Goal: Check status: Check status

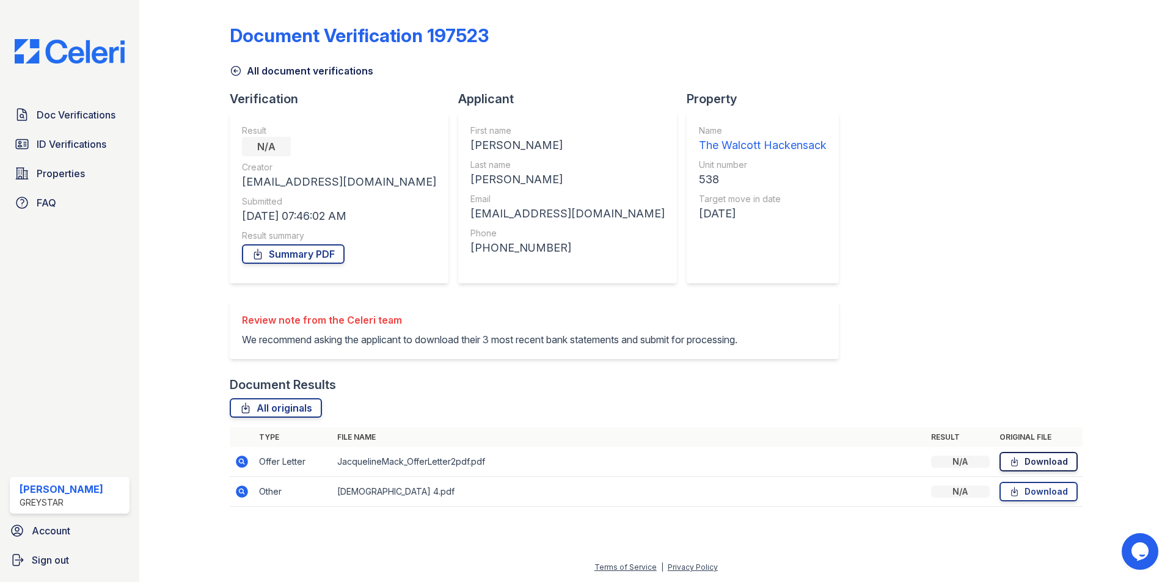
click at [1027, 463] on link "Download" at bounding box center [1039, 462] width 78 height 20
click at [1043, 488] on link "Download" at bounding box center [1039, 492] width 78 height 20
click at [72, 146] on span "ID Verifications" at bounding box center [72, 144] width 70 height 15
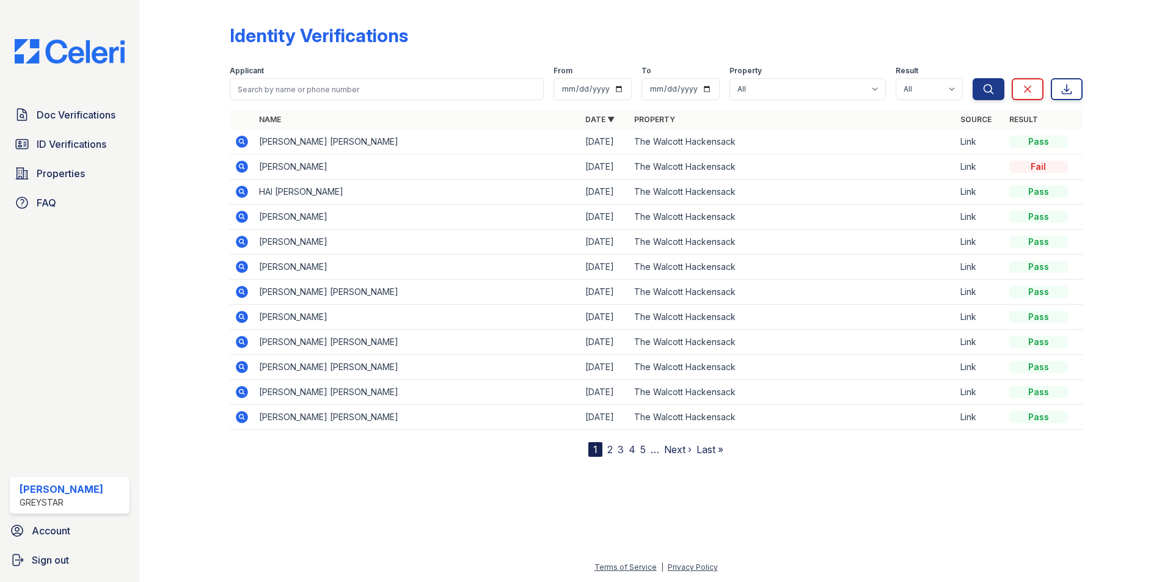
click at [237, 138] on icon at bounding box center [242, 141] width 15 height 15
click at [238, 169] on icon at bounding box center [242, 167] width 12 height 12
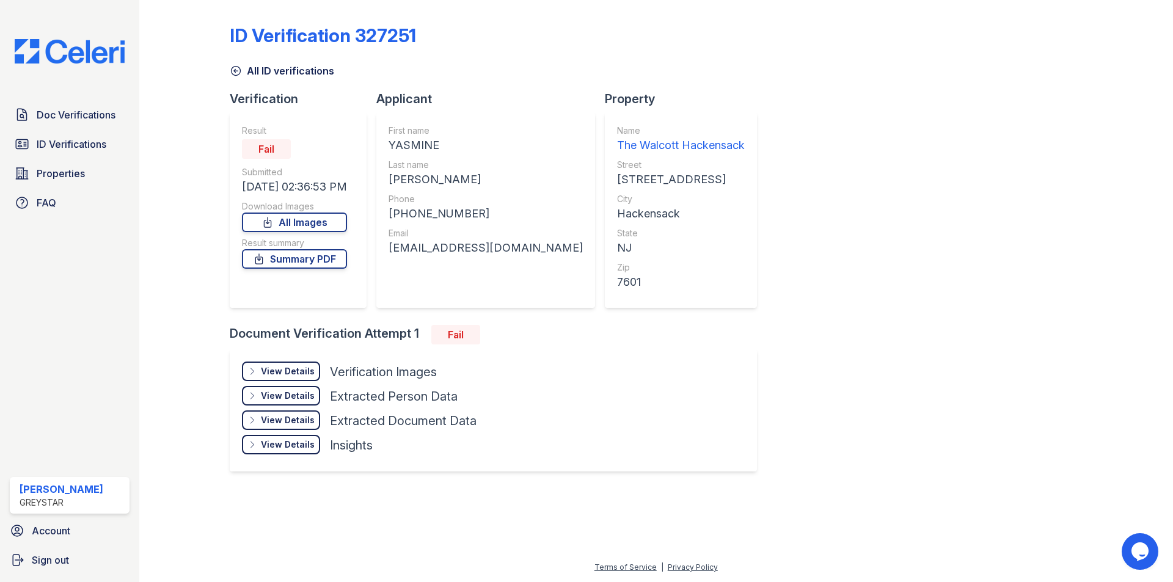
click at [291, 373] on div "View Details" at bounding box center [288, 371] width 54 height 12
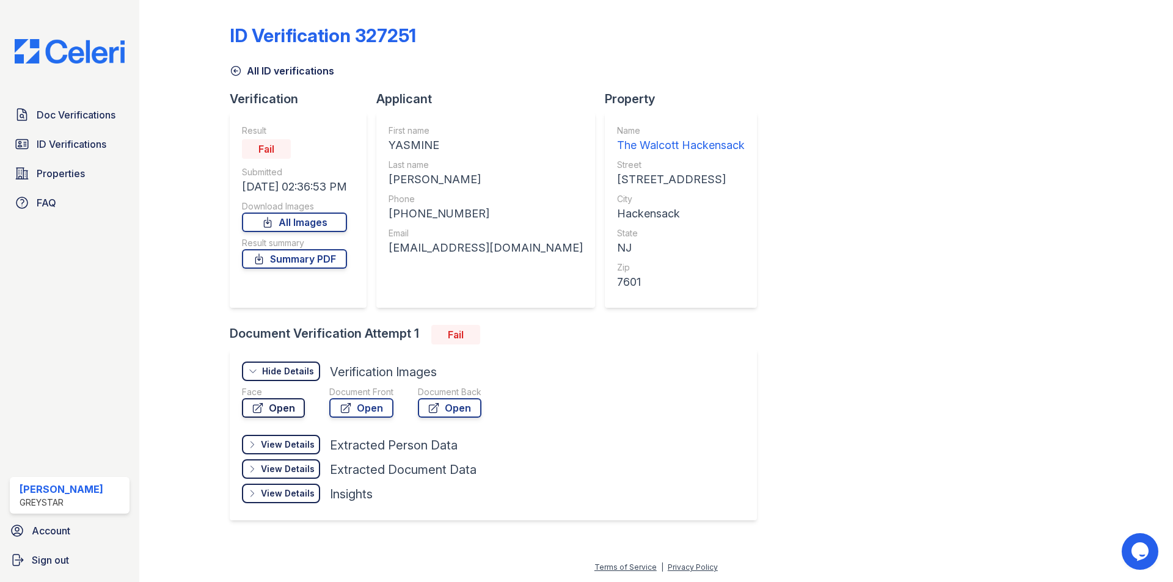
click at [260, 409] on icon at bounding box center [258, 408] width 12 height 12
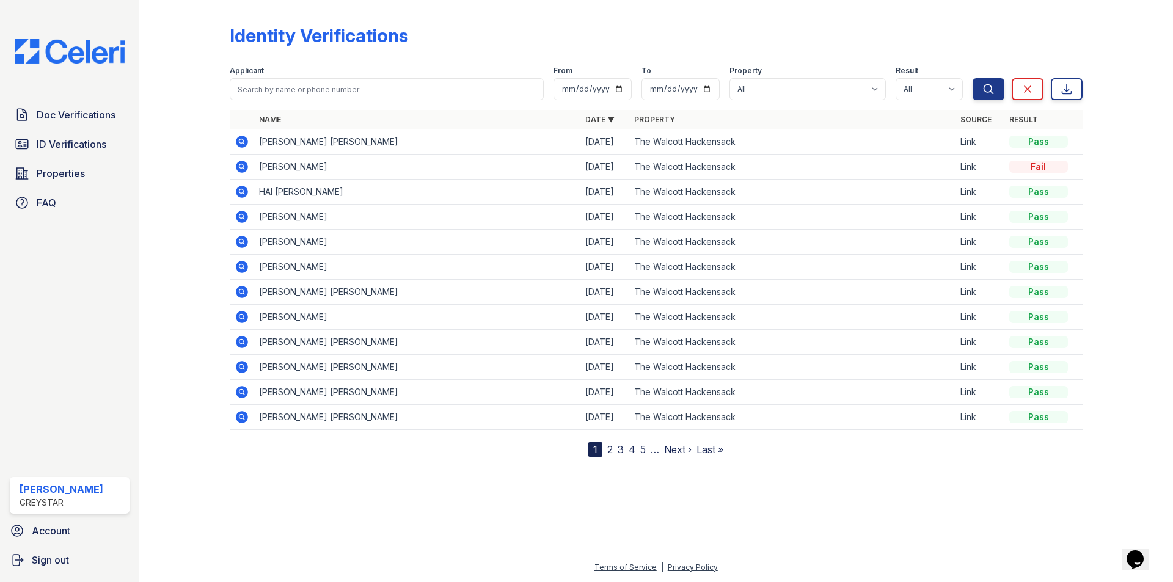
click at [233, 144] on td at bounding box center [242, 142] width 24 height 25
click at [240, 142] on icon at bounding box center [242, 141] width 15 height 15
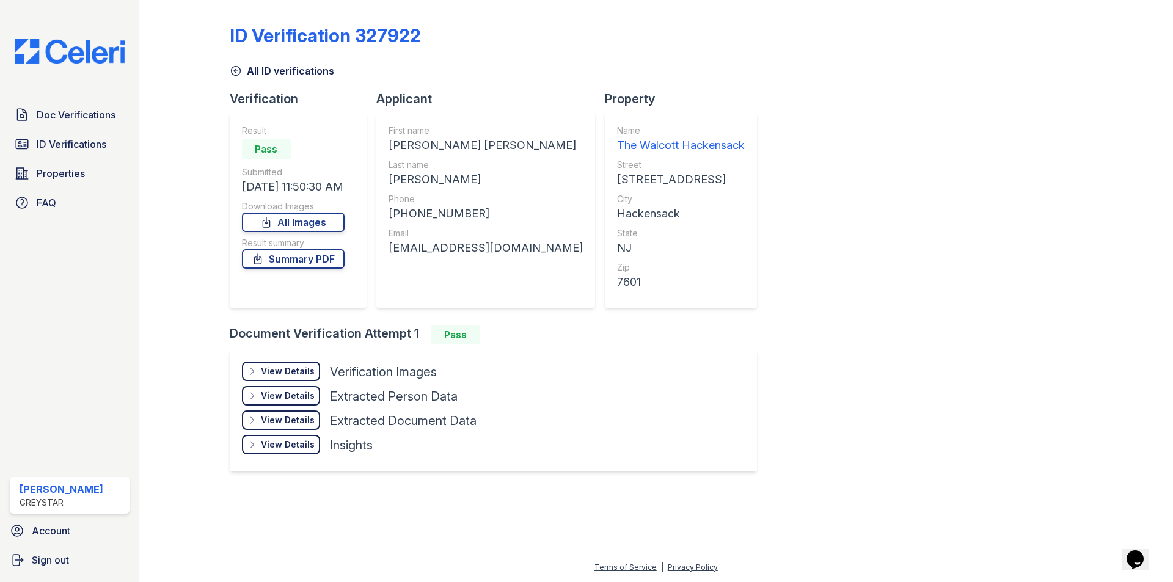
click at [286, 370] on div "View Details" at bounding box center [288, 371] width 54 height 12
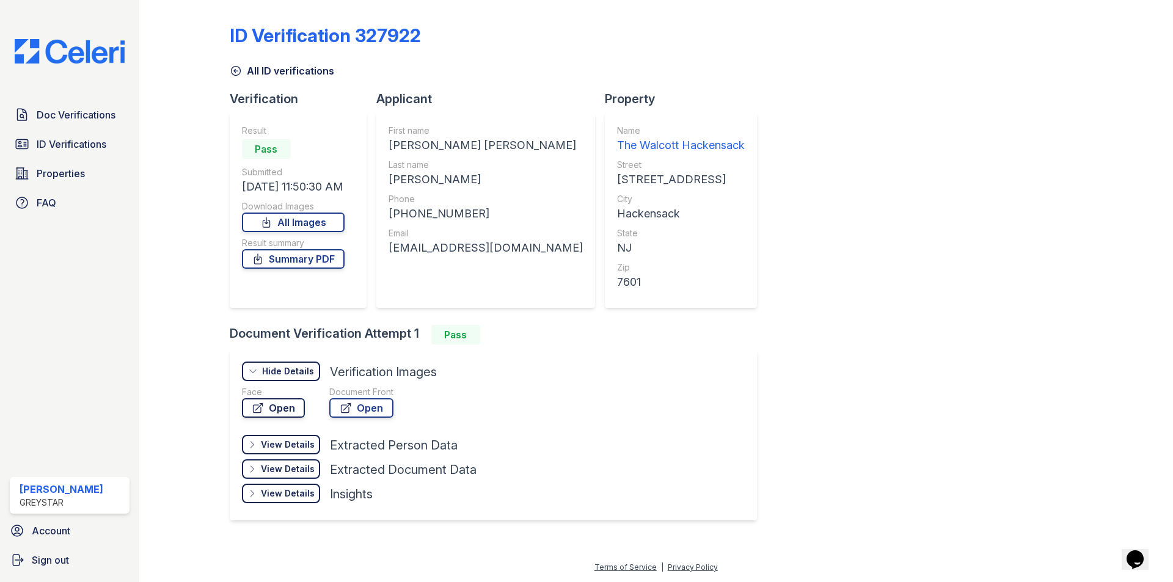
click at [282, 407] on link "Open" at bounding box center [273, 408] width 63 height 20
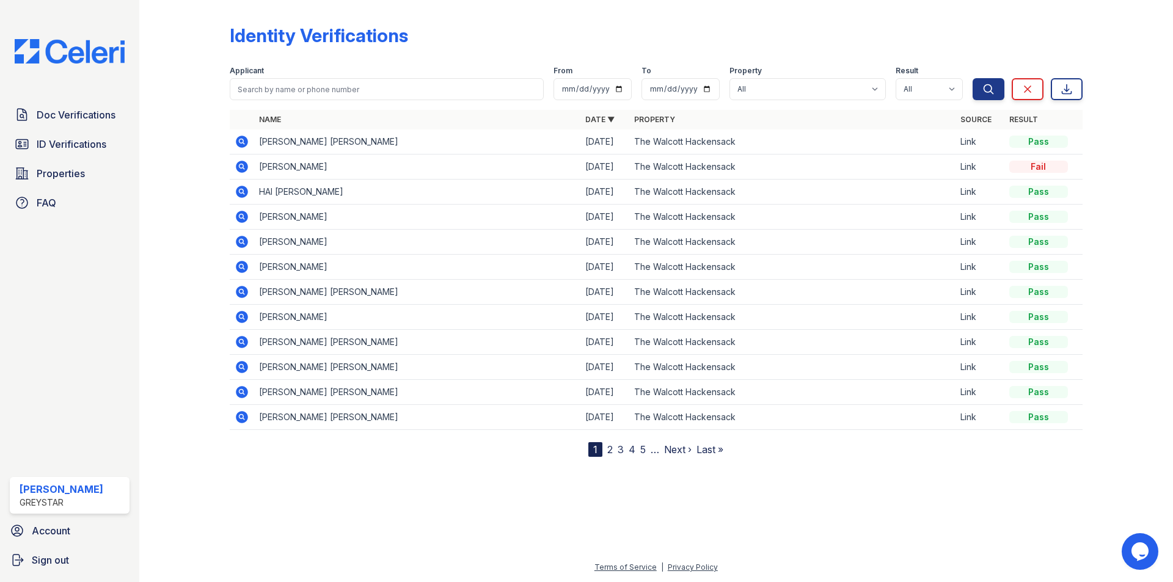
click at [241, 164] on icon at bounding box center [242, 167] width 15 height 15
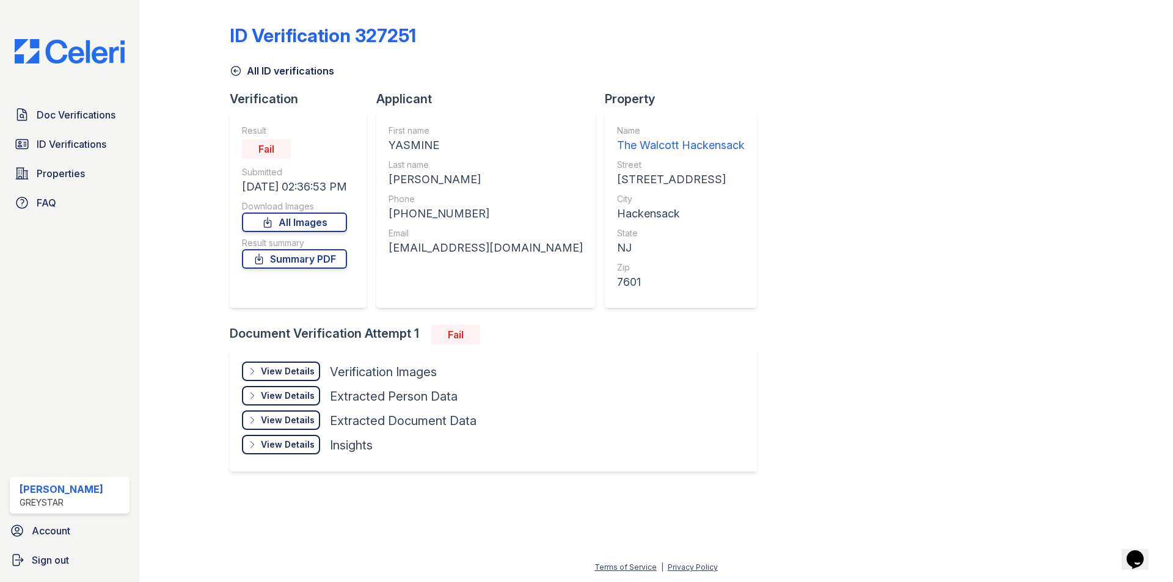
click at [297, 375] on div "View Details" at bounding box center [288, 371] width 54 height 12
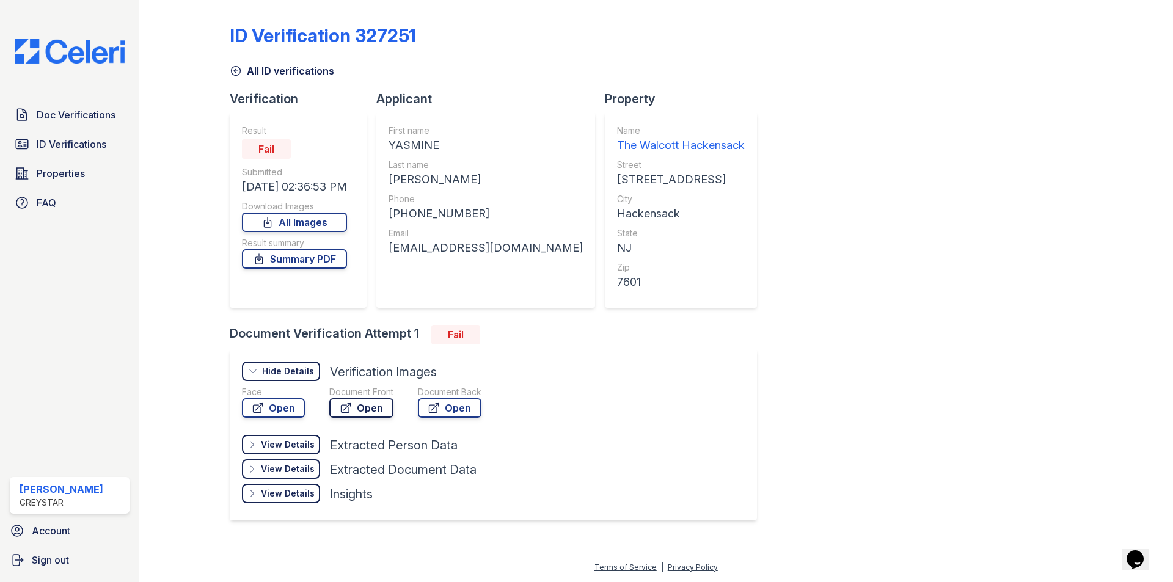
click at [370, 413] on link "Open" at bounding box center [361, 408] width 64 height 20
click at [87, 112] on span "Doc Verifications" at bounding box center [76, 115] width 79 height 15
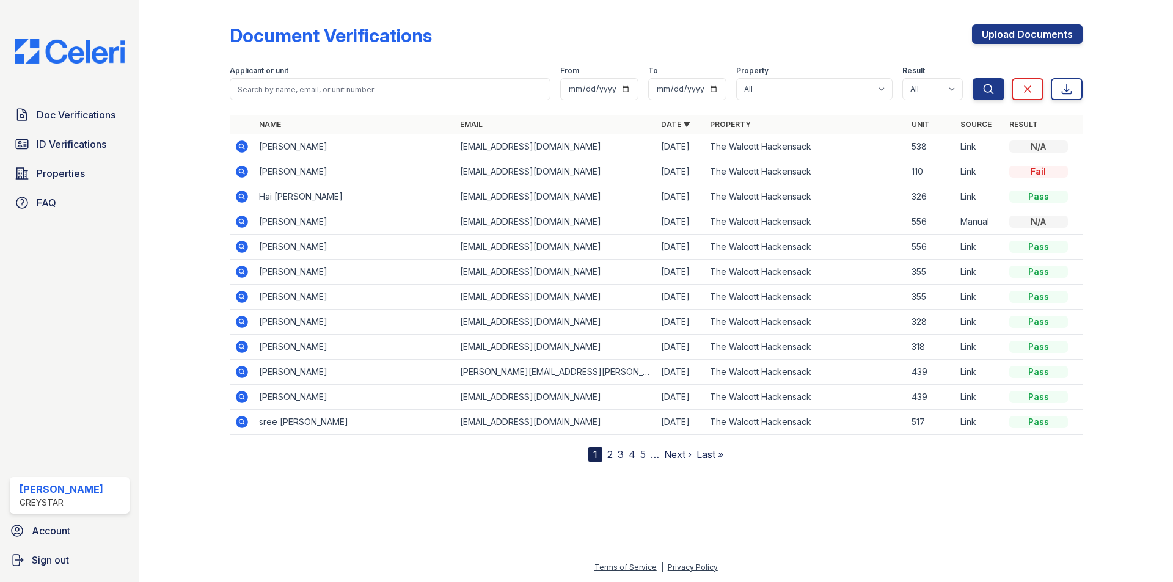
click at [242, 148] on icon at bounding box center [242, 146] width 15 height 15
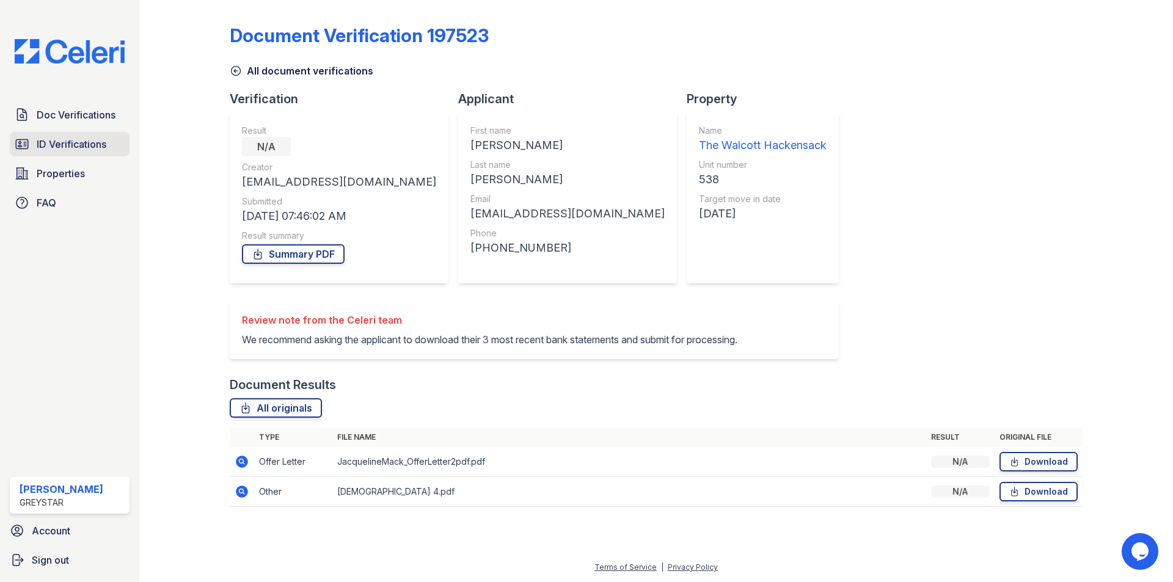
click at [53, 151] on span "ID Verifications" at bounding box center [72, 144] width 70 height 15
